Goal: Task Accomplishment & Management: Use online tool/utility

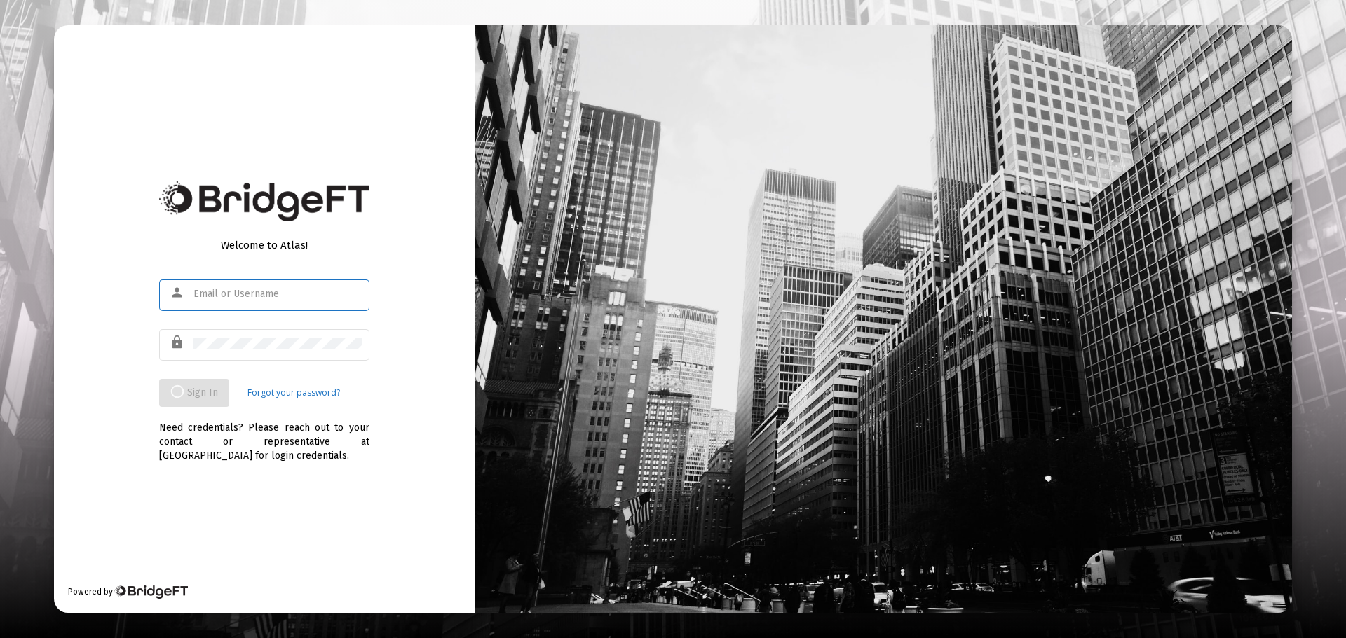
type input "[EMAIL_ADDRESS][DOMAIN_NAME]"
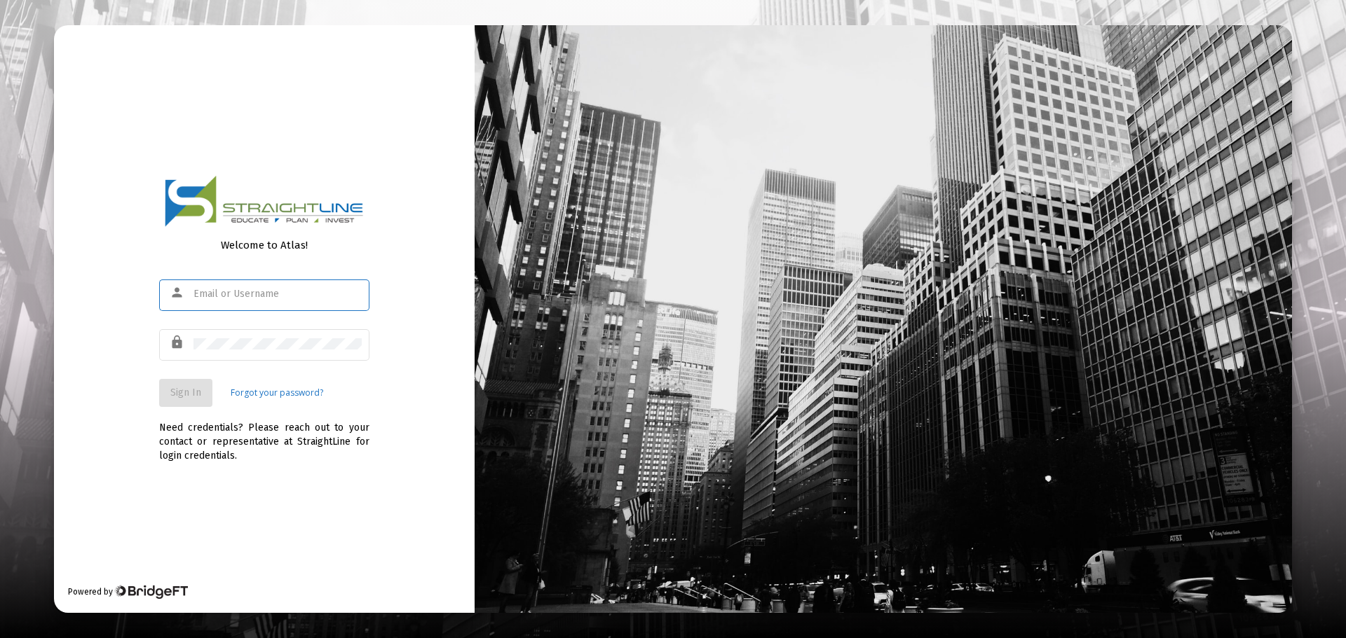
type input "[EMAIL_ADDRESS][DOMAIN_NAME]"
click at [184, 394] on span "Sign In" at bounding box center [185, 393] width 31 height 12
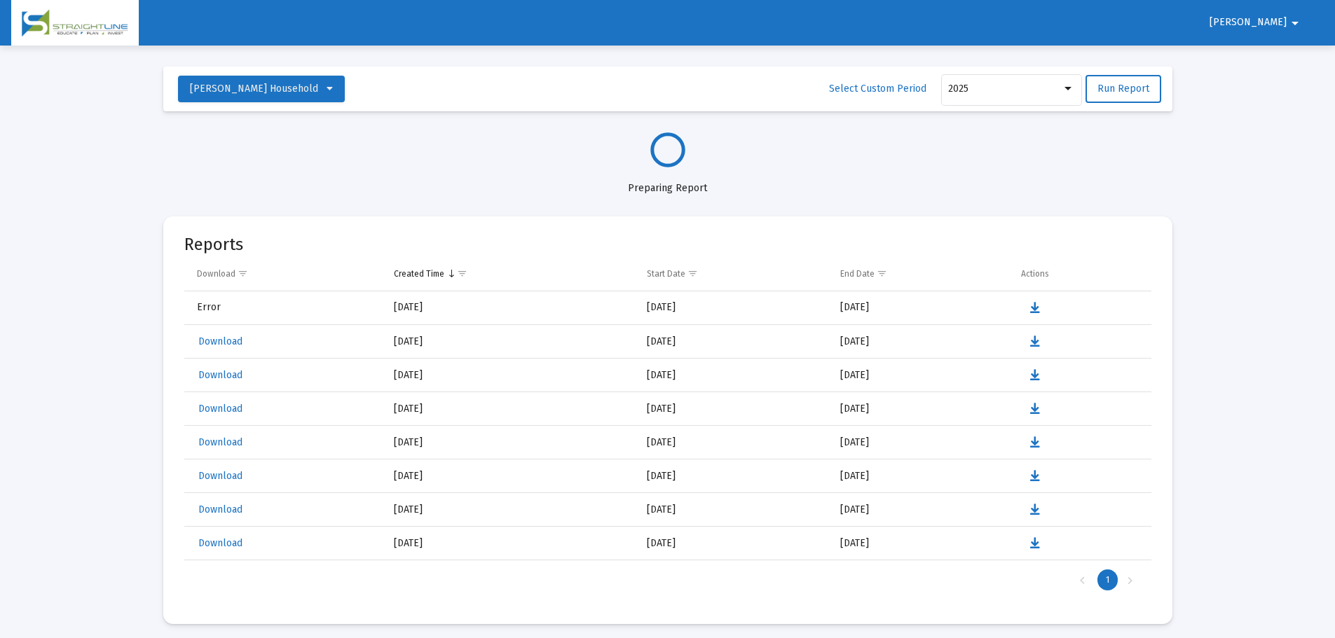
select select "View all"
